Goal: Contribute content

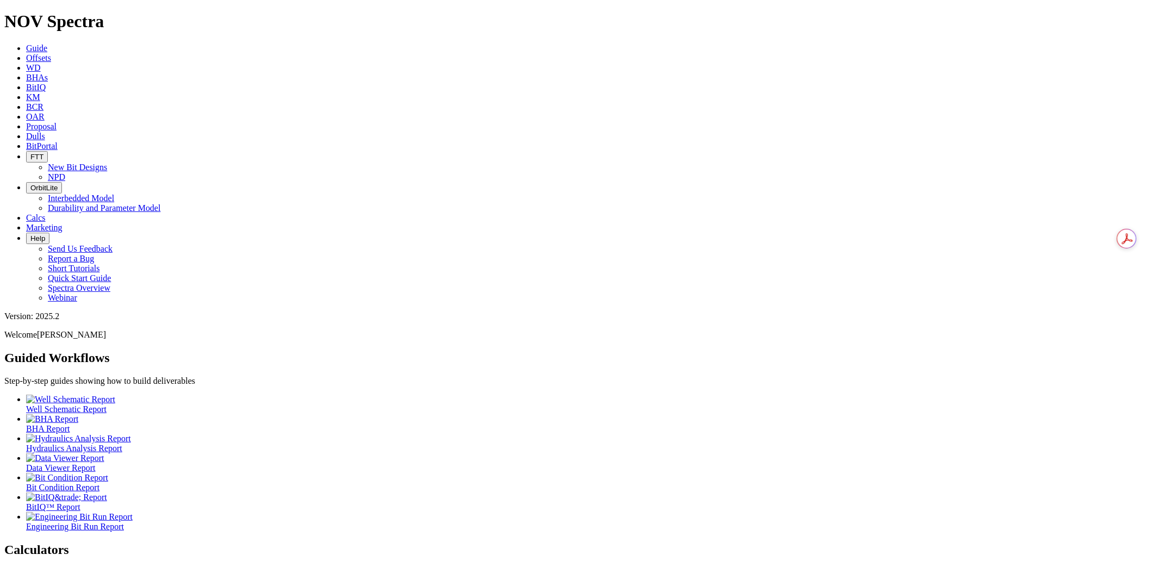
click at [45, 132] on link "Dulls" at bounding box center [35, 136] width 19 height 9
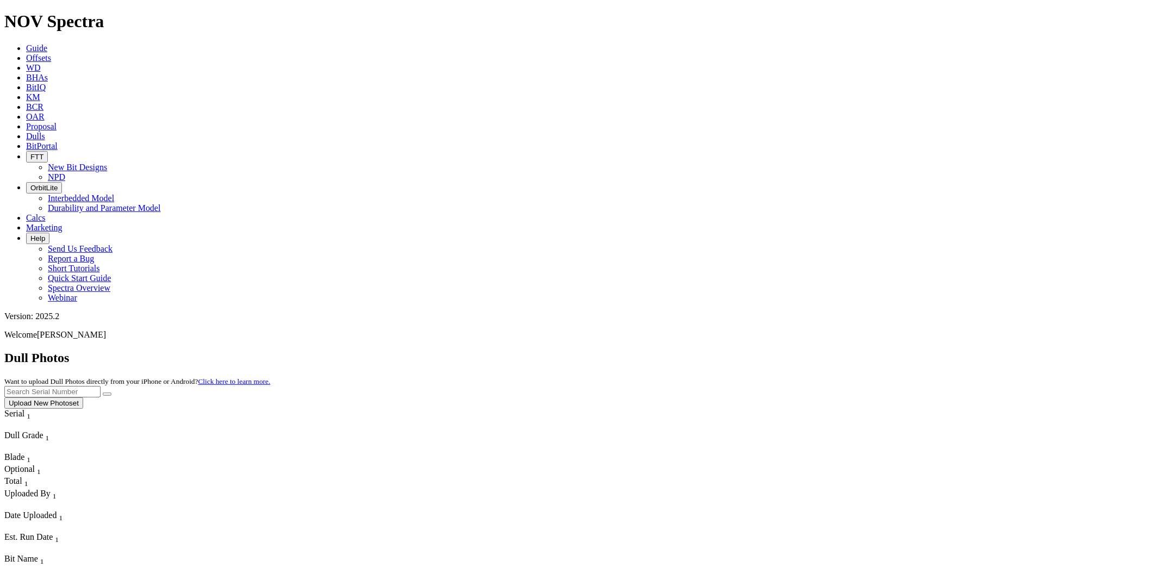
click at [83, 397] on button "Upload New Photoset" at bounding box center [43, 402] width 79 height 11
